Goal: Download file/media

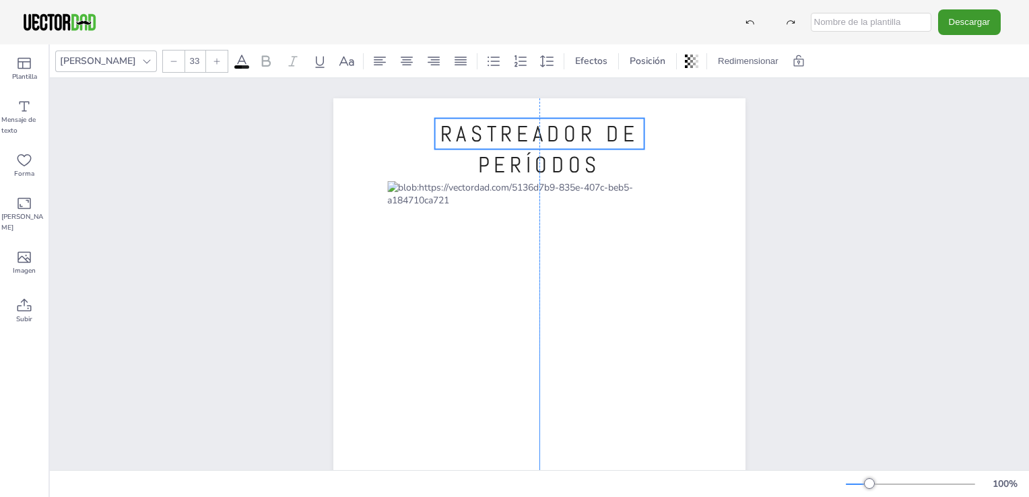
drag, startPoint x: 547, startPoint y: 145, endPoint x: 547, endPoint y: 132, distance: 12.8
click at [547, 132] on span "RASTREADOR DE PERÍODOS" at bounding box center [539, 149] width 199 height 59
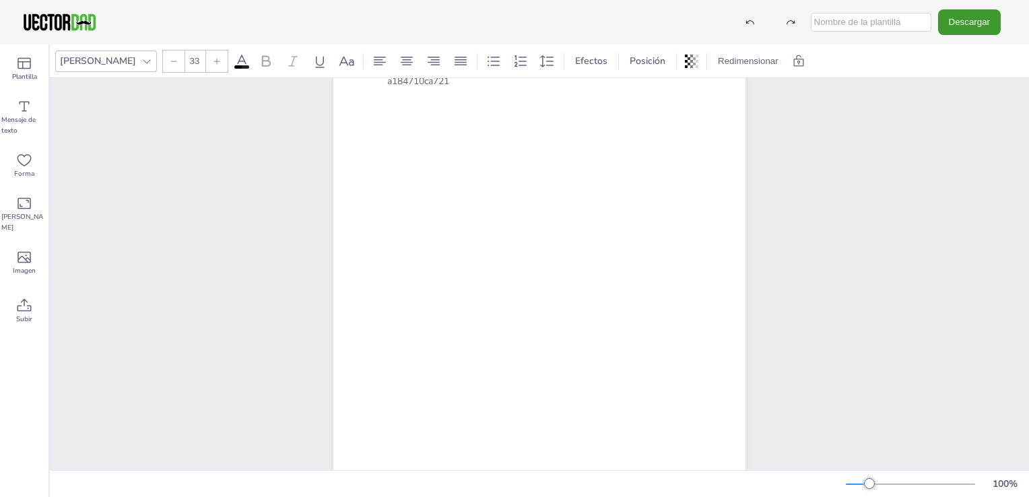
scroll to position [191, 0]
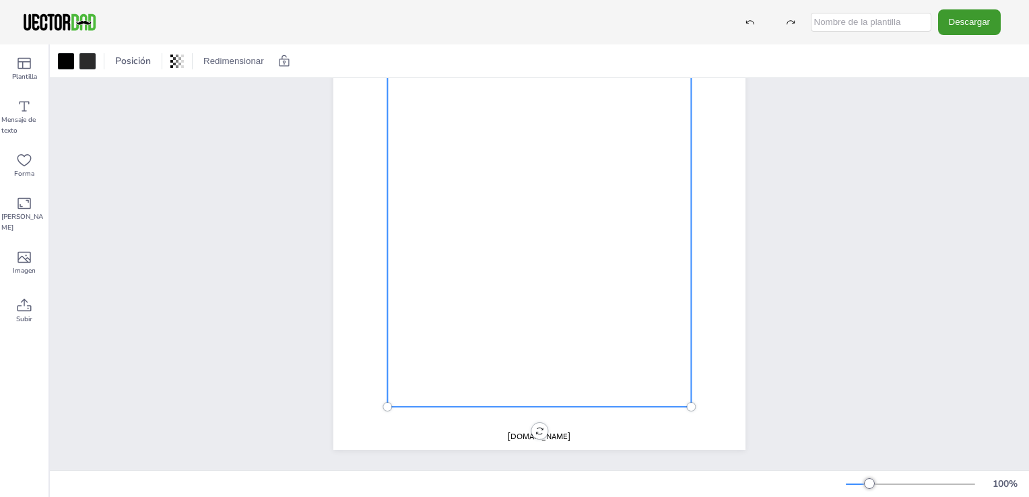
click at [430, 390] on div at bounding box center [539, 203] width 304 height 407
click at [67, 58] on div at bounding box center [66, 61] width 16 height 16
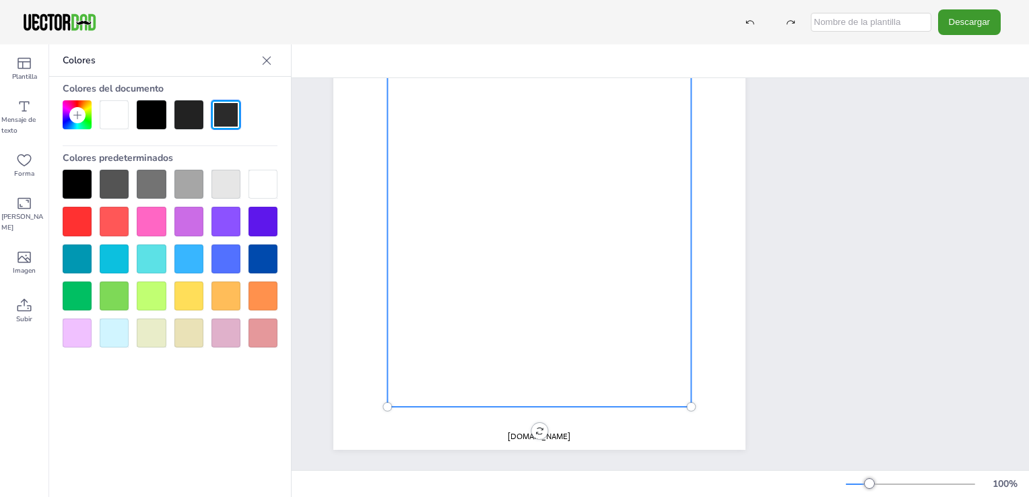
click at [186, 117] on div at bounding box center [188, 114] width 29 height 29
click at [186, 217] on div at bounding box center [188, 221] width 29 height 29
click at [151, 110] on div at bounding box center [151, 114] width 29 height 29
click at [424, 375] on div at bounding box center [539, 203] width 304 height 407
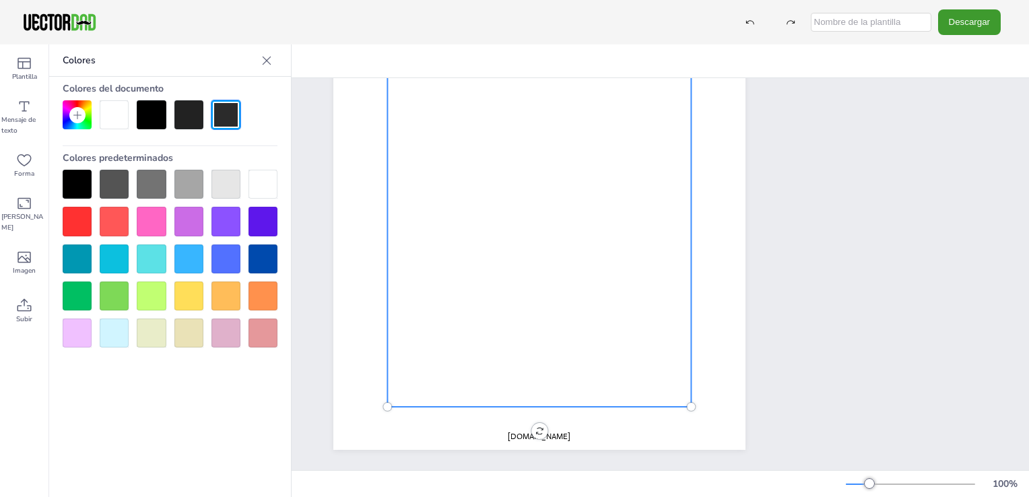
click at [436, 278] on div at bounding box center [539, 203] width 304 height 407
click at [429, 282] on div at bounding box center [539, 203] width 304 height 407
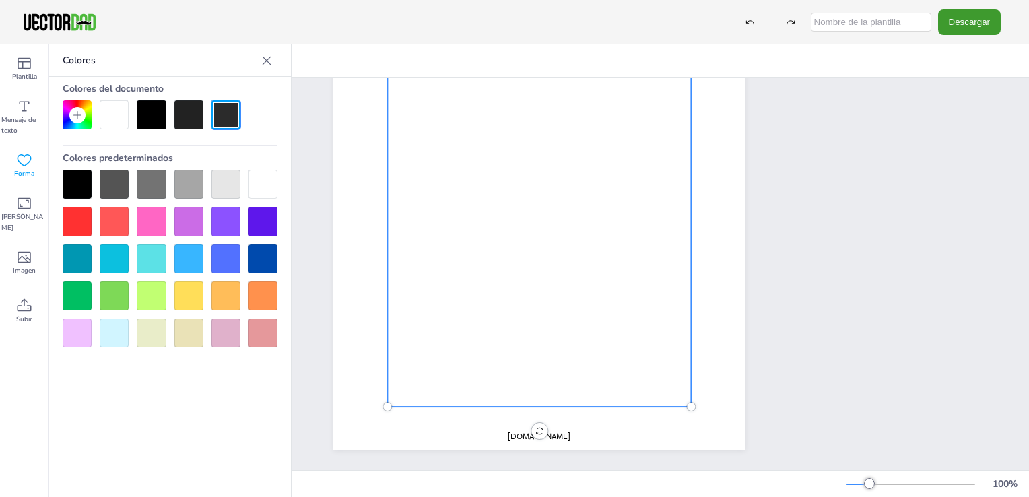
click at [22, 162] on icon at bounding box center [24, 160] width 16 height 16
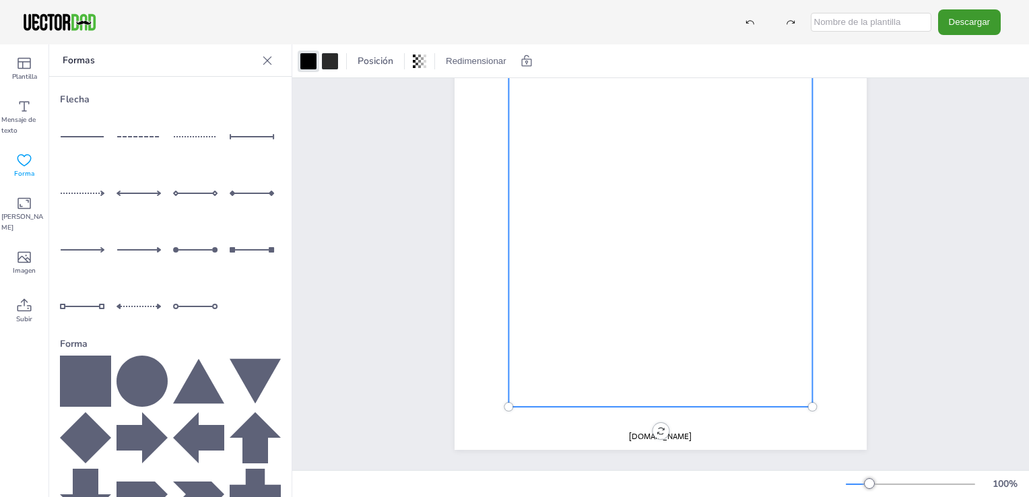
click at [574, 291] on div at bounding box center [660, 203] width 304 height 407
click at [131, 376] on icon at bounding box center [141, 380] width 51 height 51
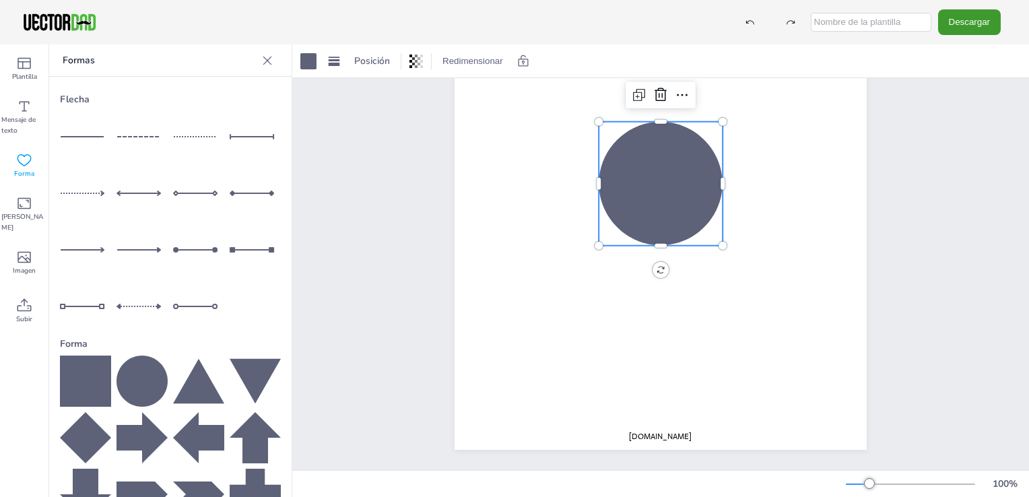
click at [131, 376] on icon at bounding box center [141, 380] width 51 height 51
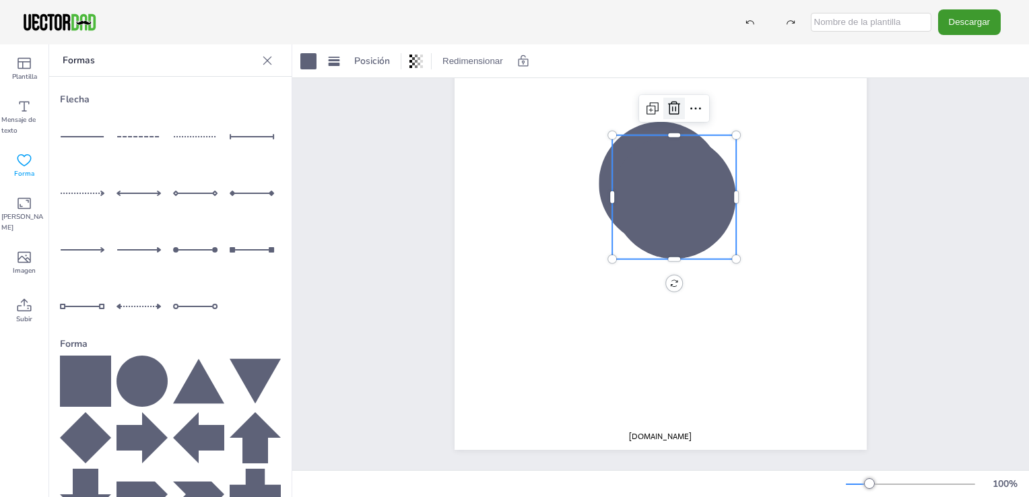
click at [574, 100] on icon at bounding box center [674, 108] width 16 height 16
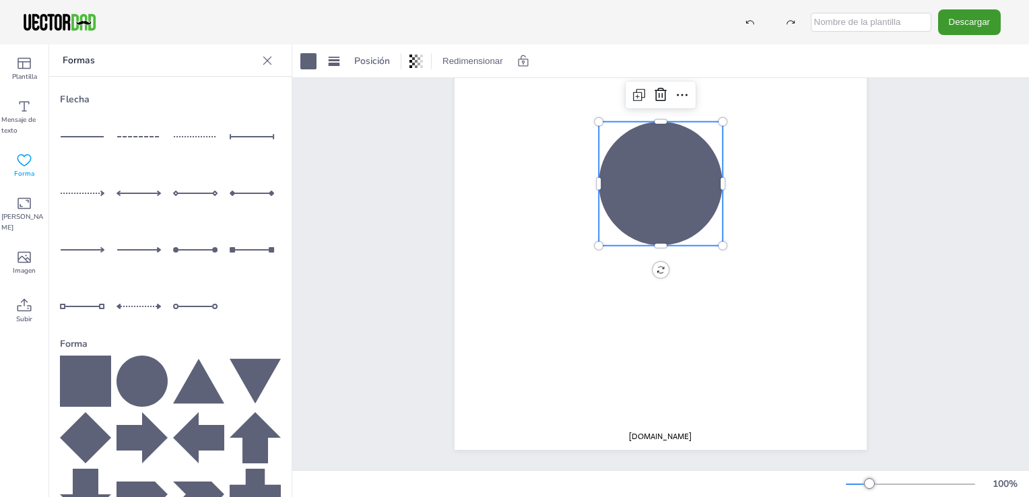
click at [574, 193] on div at bounding box center [660, 184] width 124 height 124
click at [574, 88] on icon at bounding box center [660, 94] width 12 height 13
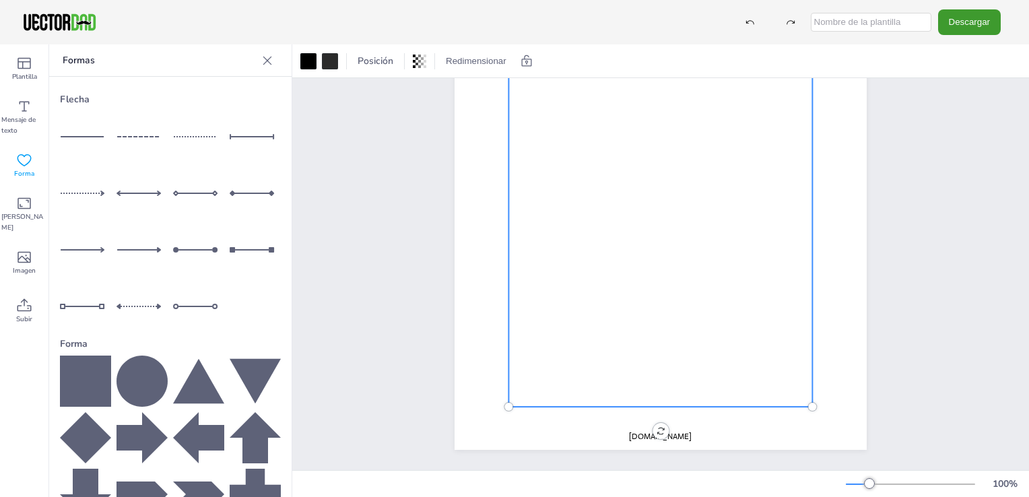
click at [574, 116] on div at bounding box center [660, 203] width 304 height 407
click at [261, 58] on icon at bounding box center [267, 60] width 13 height 13
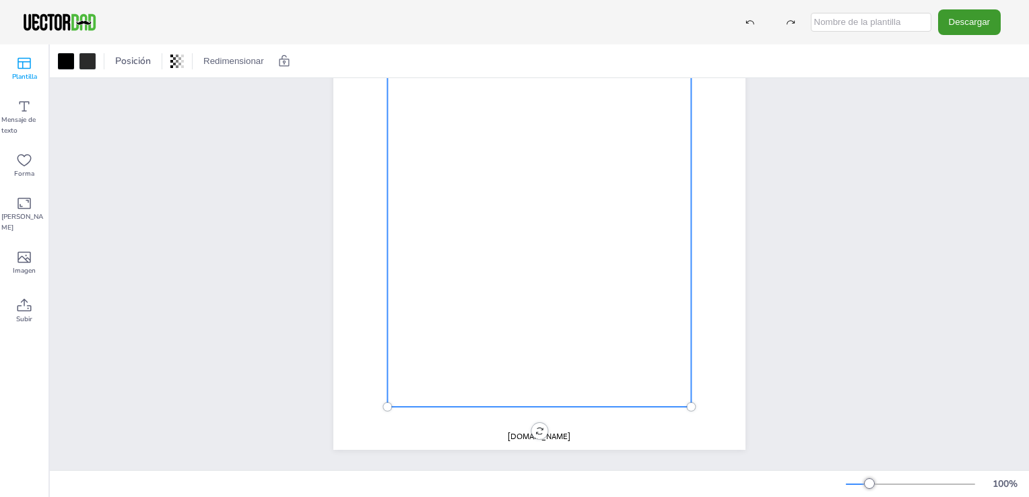
click at [18, 67] on icon at bounding box center [24, 63] width 13 height 11
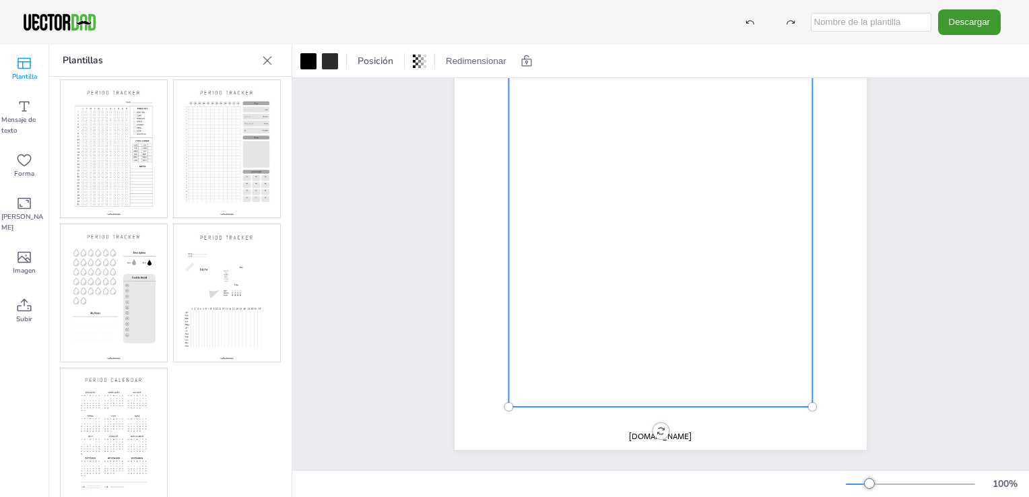
scroll to position [0, 0]
click at [217, 277] on img at bounding box center [227, 300] width 106 height 137
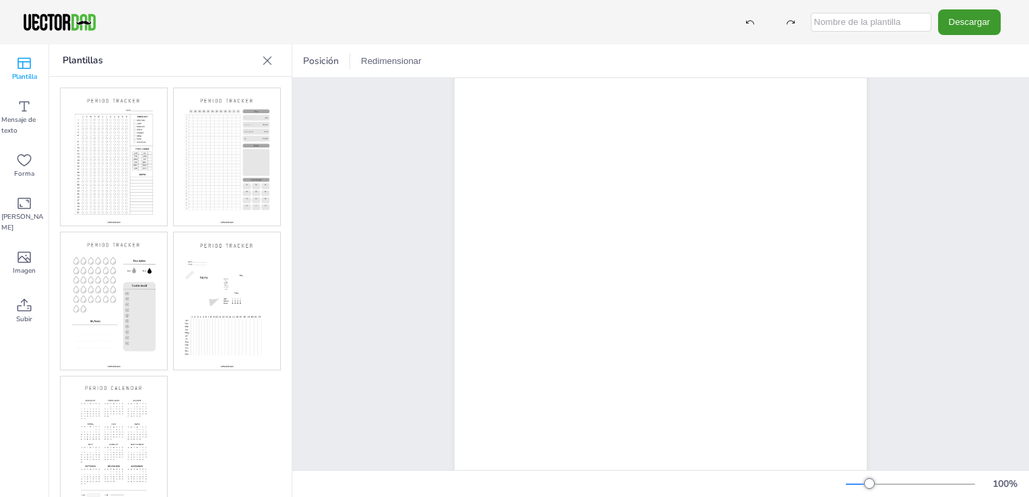
scroll to position [191, 0]
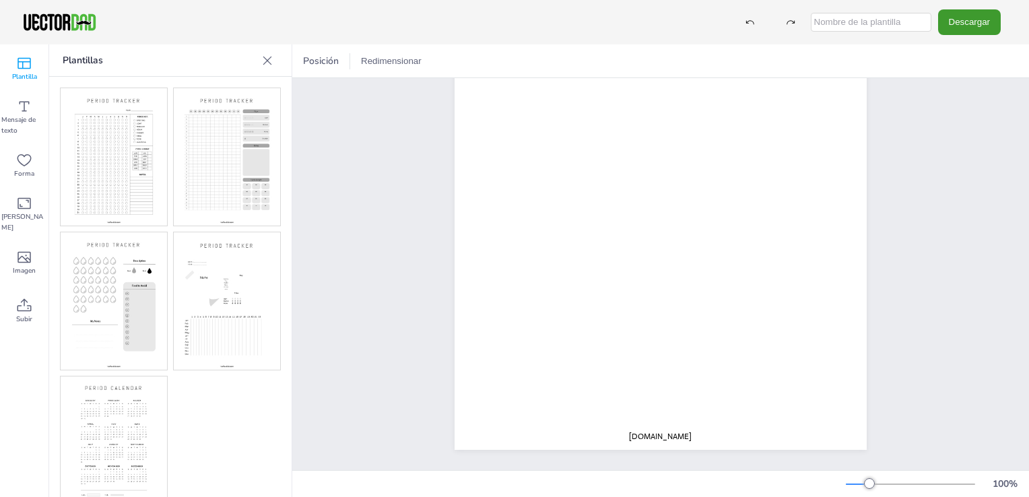
click at [226, 139] on img at bounding box center [227, 156] width 106 height 137
drag, startPoint x: 1013, startPoint y: 308, endPoint x: 1022, endPoint y: 265, distance: 44.8
click at [574, 265] on div "PERIOD TRACKER [DOMAIN_NAME]" at bounding box center [660, 274] width 736 height 392
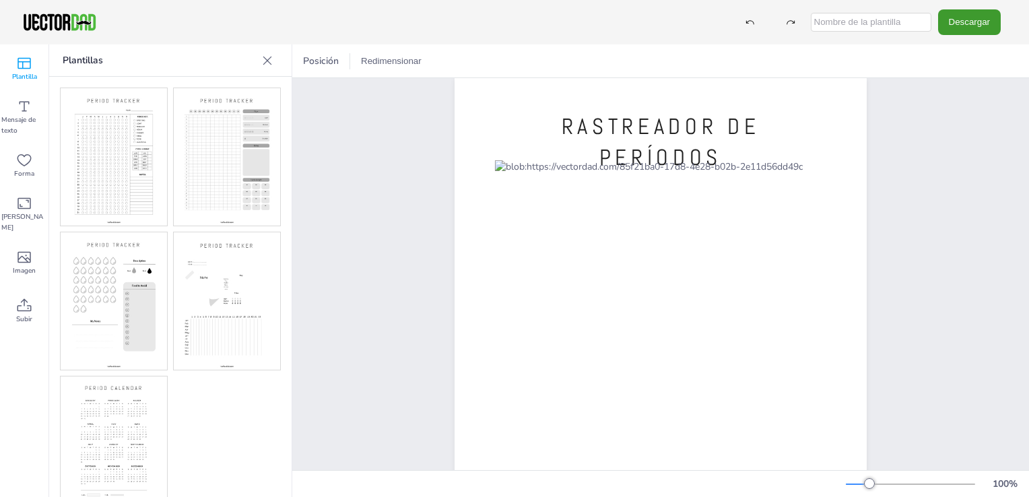
scroll to position [0, 0]
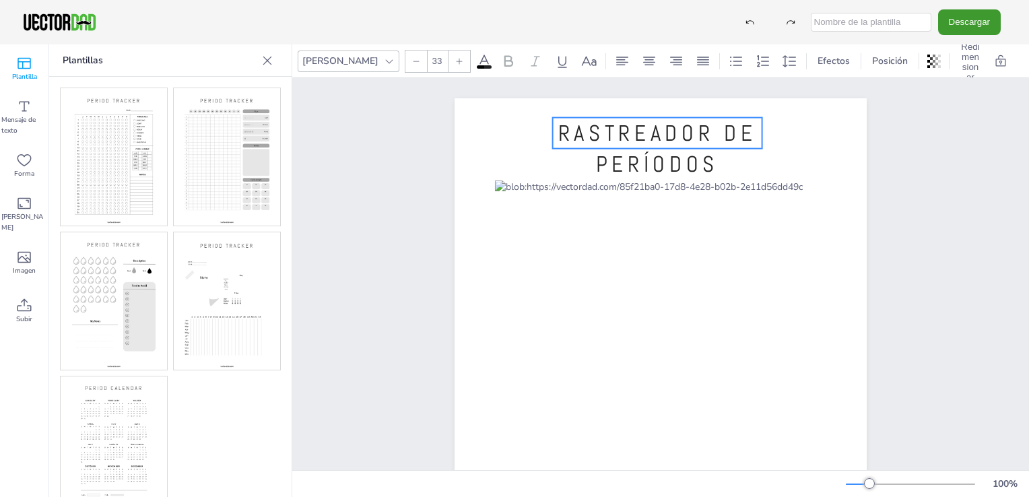
drag, startPoint x: 656, startPoint y: 150, endPoint x: 652, endPoint y: 136, distance: 14.7
click at [574, 136] on span "RASTREADOR DE PERÍODOS" at bounding box center [657, 148] width 199 height 59
click at [574, 131] on span "RASTREADOR DE PERÍODOS" at bounding box center [656, 147] width 199 height 59
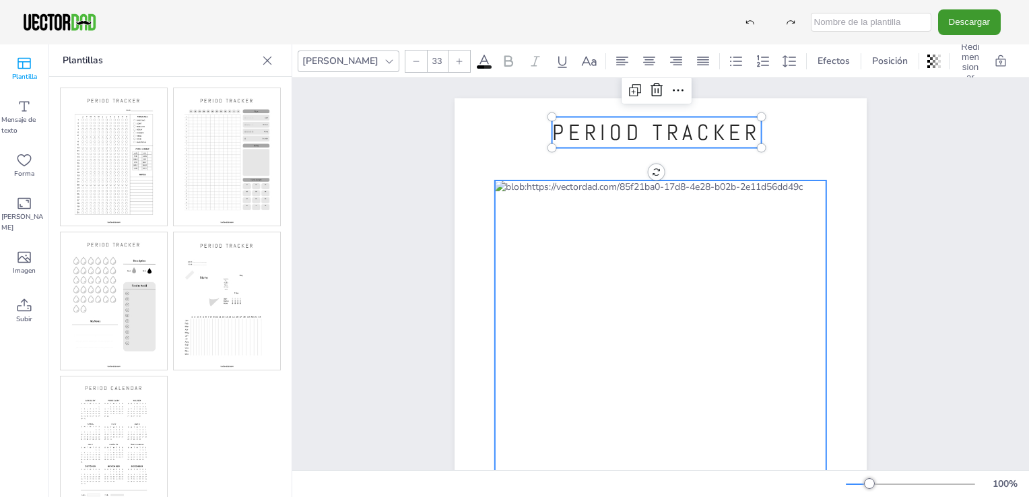
click at [574, 187] on div at bounding box center [660, 375] width 331 height 390
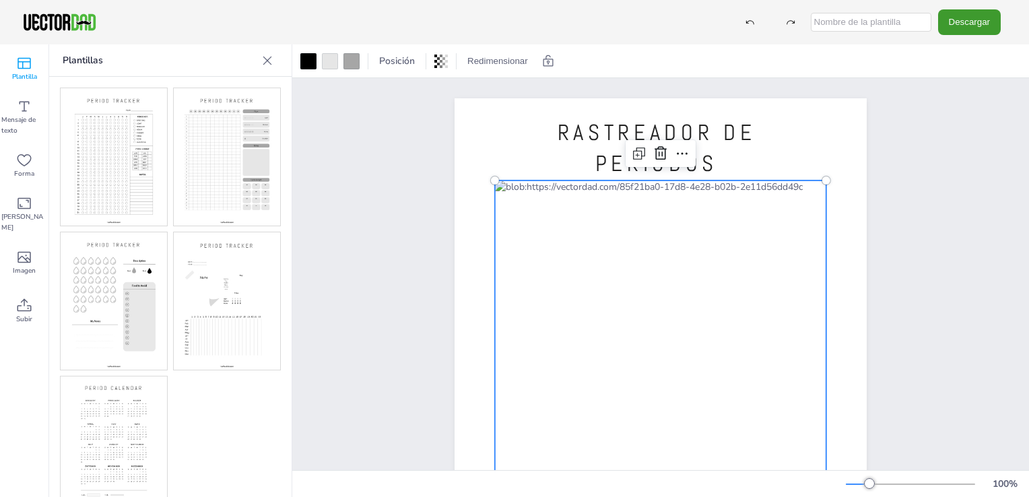
click at [574, 187] on div at bounding box center [660, 375] width 331 height 390
click at [333, 61] on div at bounding box center [330, 61] width 16 height 16
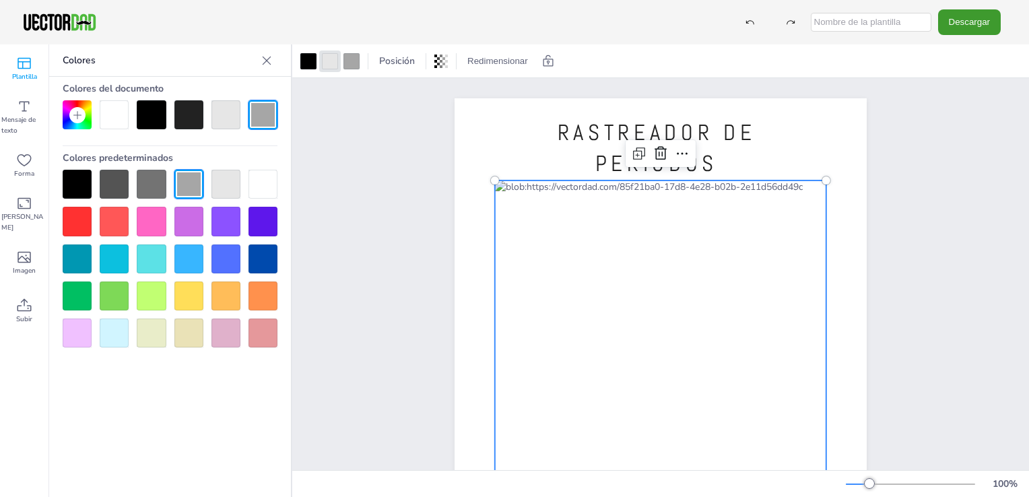
click at [232, 182] on div at bounding box center [225, 184] width 29 height 29
click at [342, 62] on div at bounding box center [352, 61] width 22 height 22
click at [233, 119] on div at bounding box center [225, 114] width 29 height 29
click at [258, 184] on div at bounding box center [262, 184] width 29 height 29
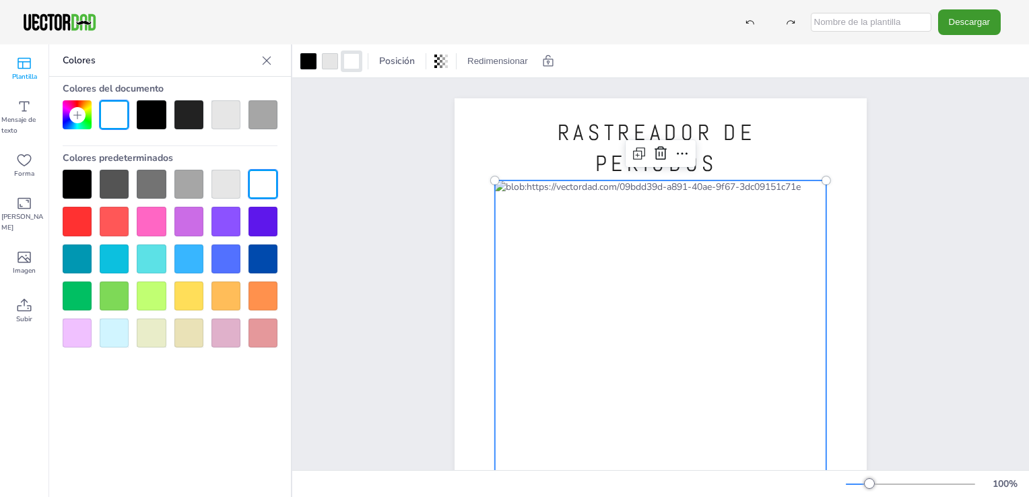
click at [258, 184] on div at bounding box center [262, 184] width 29 height 29
click at [77, 217] on div at bounding box center [77, 221] width 29 height 29
click at [329, 65] on div at bounding box center [330, 61] width 16 height 16
click at [117, 223] on div at bounding box center [114, 221] width 29 height 29
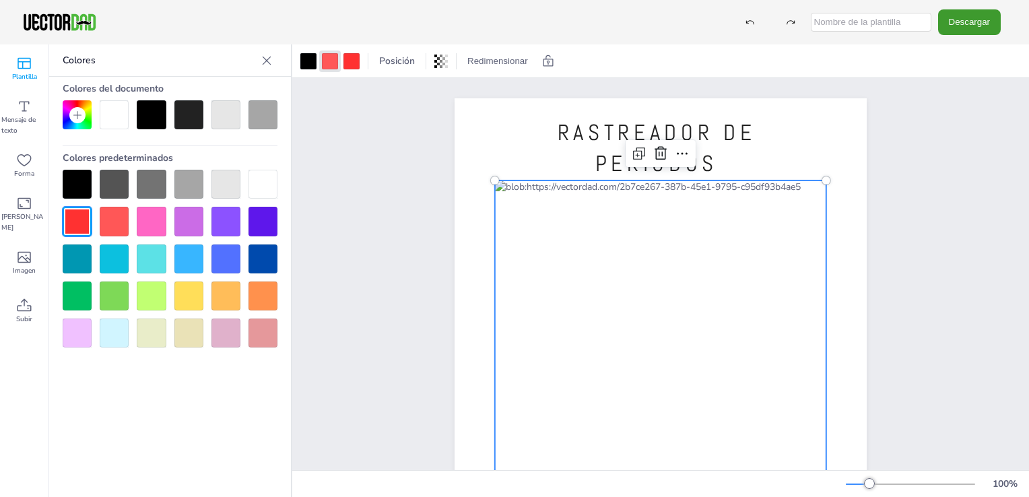
click at [215, 186] on div at bounding box center [225, 184] width 29 height 29
click at [269, 182] on div at bounding box center [262, 184] width 29 height 29
click at [220, 178] on div at bounding box center [225, 184] width 29 height 29
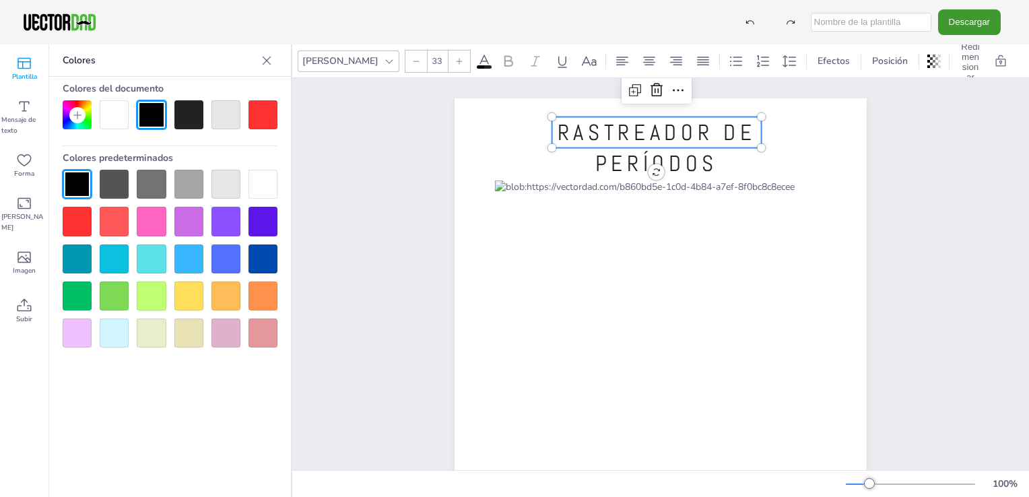
click at [574, 123] on span "RASTREADOR DE PERÍODOS" at bounding box center [656, 147] width 199 height 59
click at [574, 131] on span "RASTREADOR DE PERÍODOS" at bounding box center [656, 147] width 199 height 59
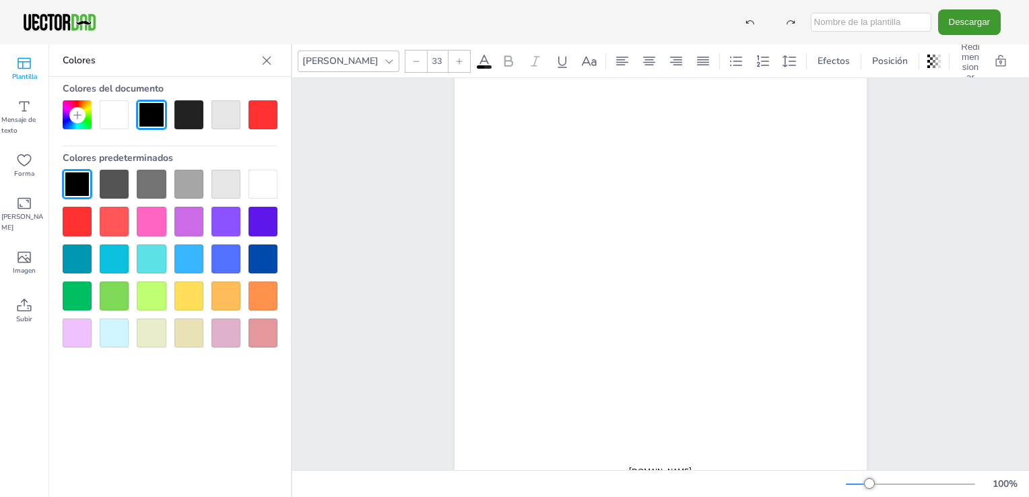
scroll to position [191, 0]
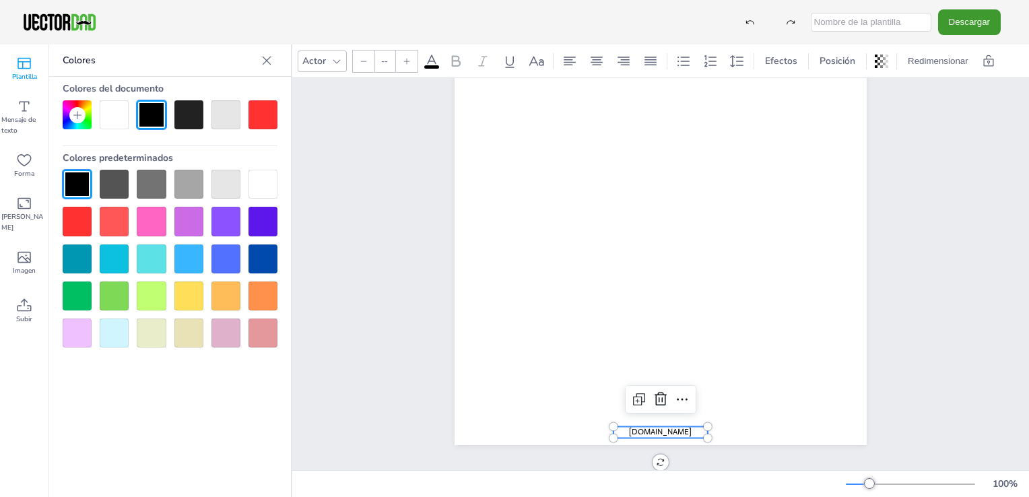
type input "12"
click at [574, 427] on span "[DOMAIN_NAME]" at bounding box center [660, 431] width 63 height 11
click at [574, 396] on icon at bounding box center [660, 398] width 12 height 13
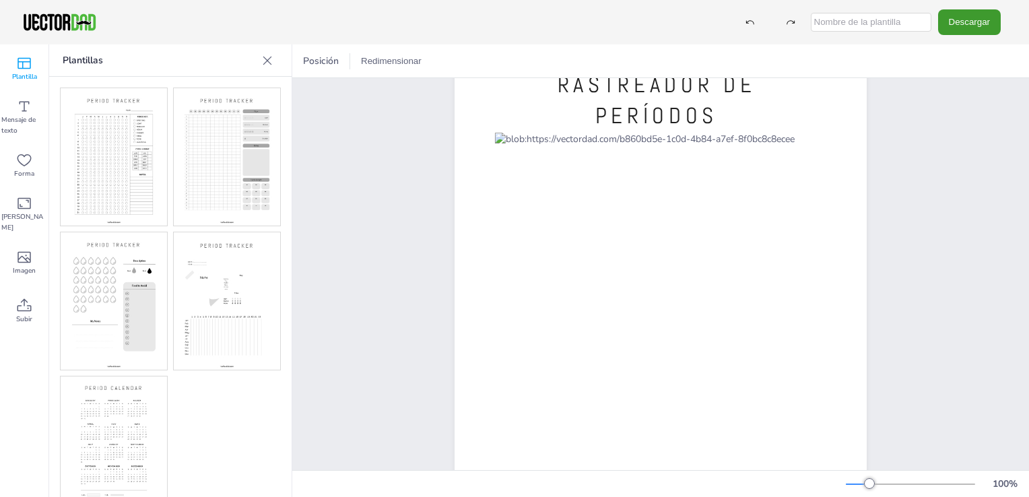
scroll to position [35, 0]
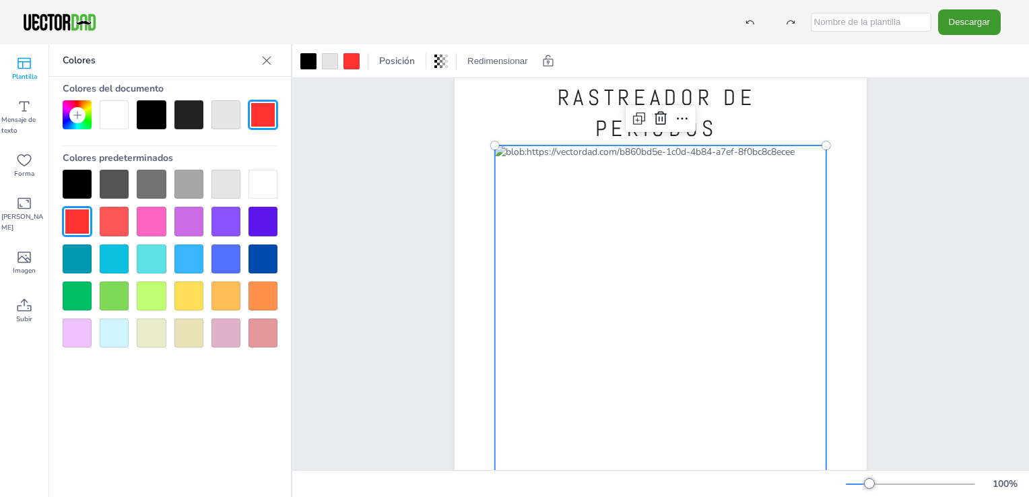
click at [574, 254] on div at bounding box center [660, 340] width 331 height 390
click at [574, 228] on div at bounding box center [660, 340] width 331 height 390
click at [268, 189] on div at bounding box center [262, 184] width 29 height 29
click at [233, 184] on div at bounding box center [225, 184] width 29 height 29
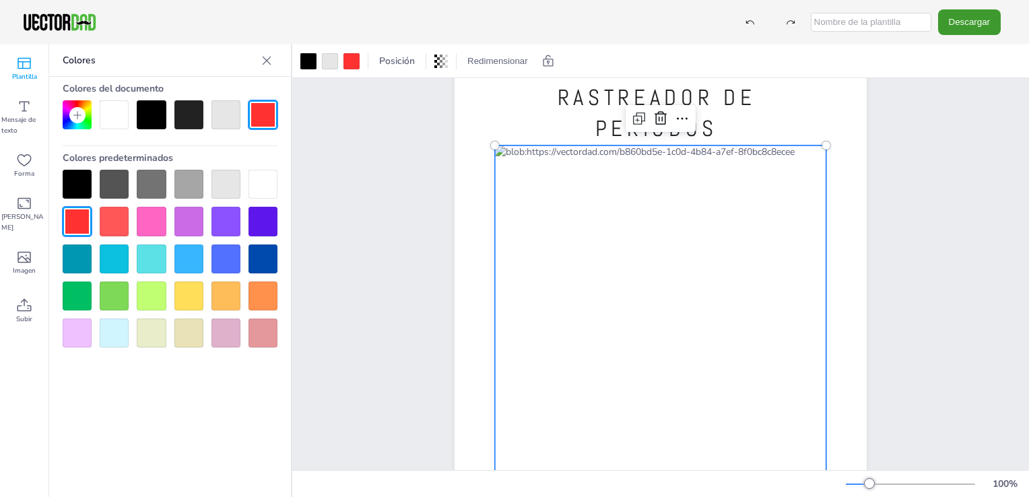
click at [233, 184] on div at bounding box center [225, 184] width 29 height 29
click at [349, 63] on div at bounding box center [351, 61] width 16 height 16
click at [257, 193] on div at bounding box center [262, 184] width 29 height 29
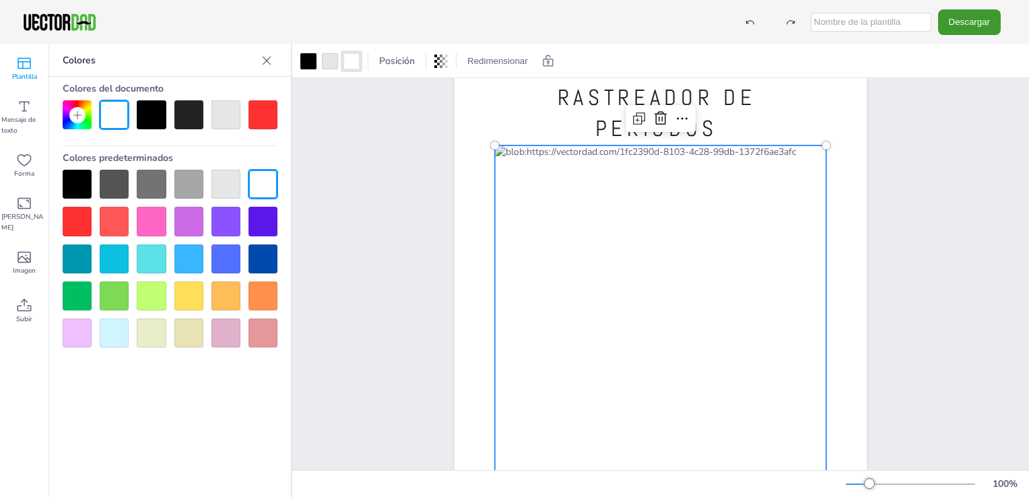
click at [574, 211] on div at bounding box center [660, 340] width 331 height 390
click at [574, 24] on button "Descargar" at bounding box center [969, 21] width 63 height 25
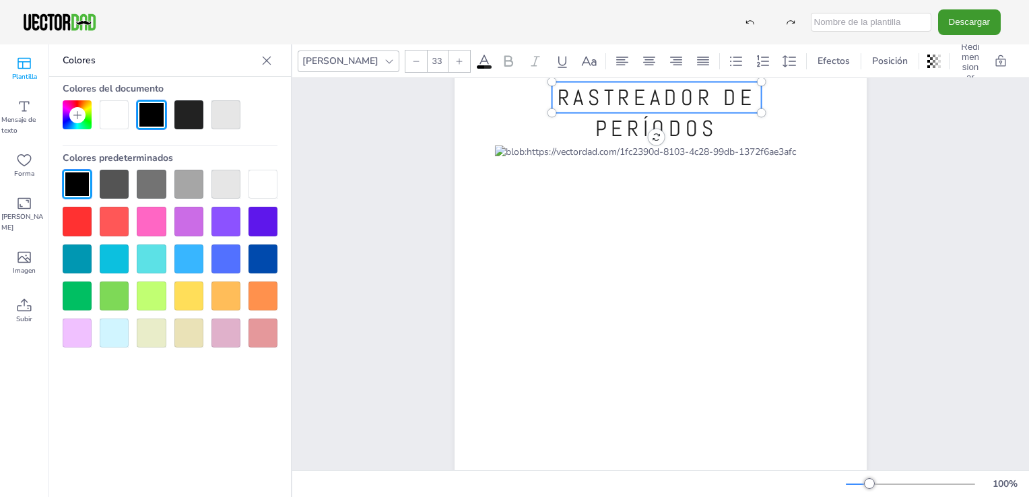
click at [574, 98] on span "RASTREADOR DE PERÍODOS" at bounding box center [656, 112] width 199 height 59
click at [574, 60] on icon at bounding box center [1000, 61] width 13 height 13
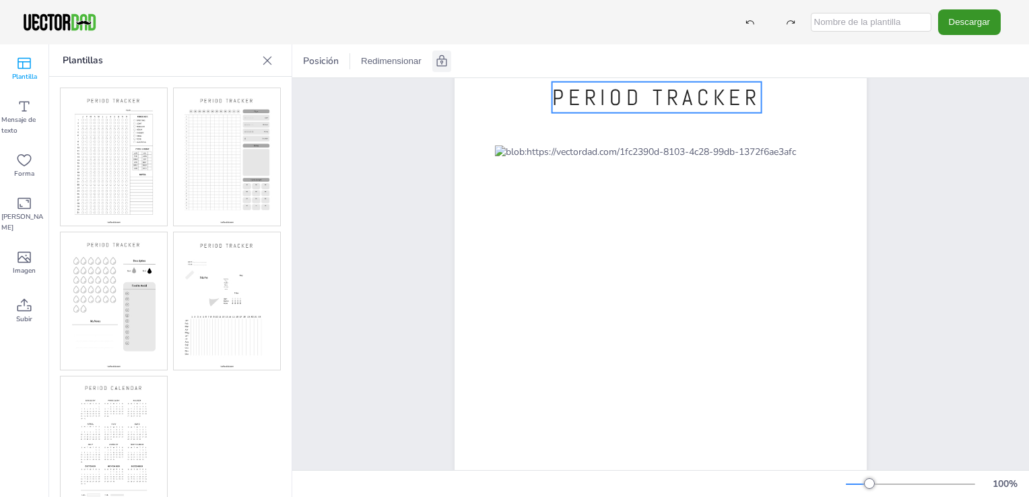
click at [574, 22] on button "Descargar" at bounding box center [969, 21] width 63 height 25
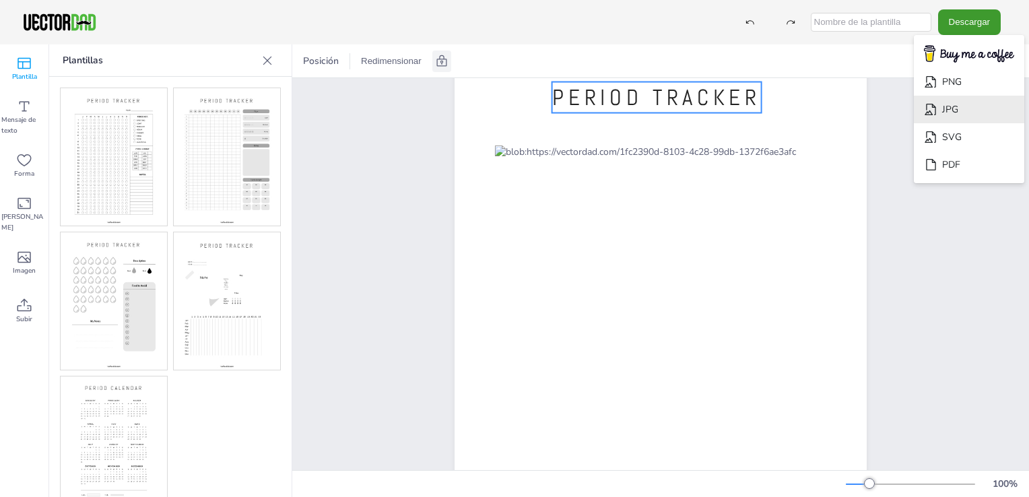
click at [574, 98] on li "JPG" at bounding box center [969, 110] width 110 height 28
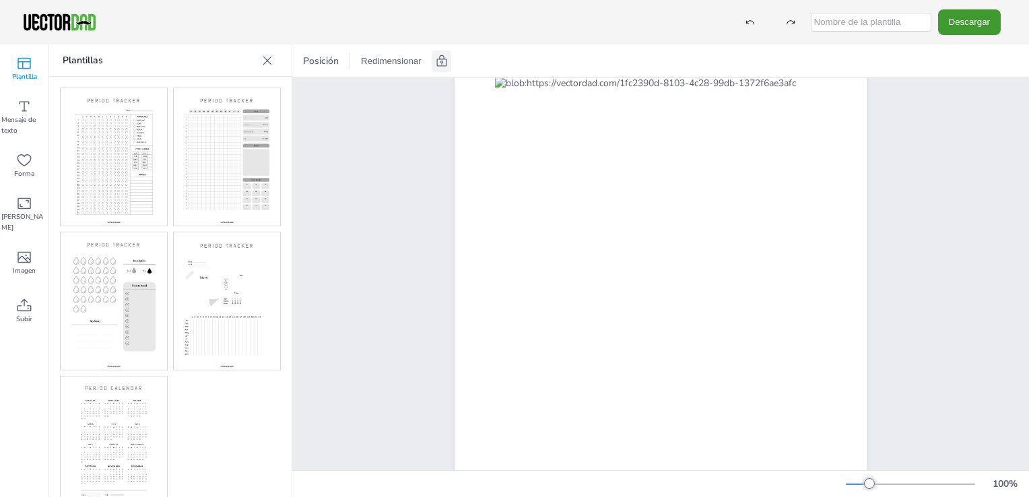
scroll to position [191, 0]
